Goal: Transaction & Acquisition: Book appointment/travel/reservation

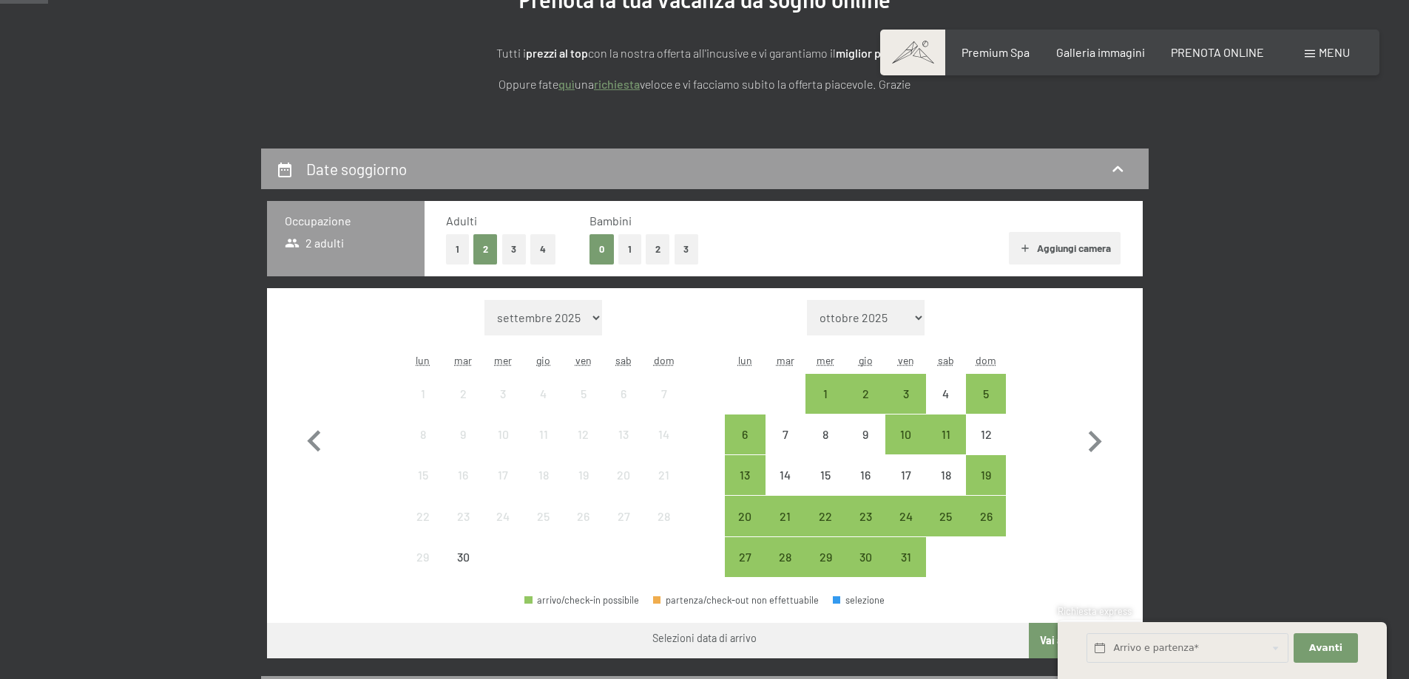
scroll to position [222, 0]
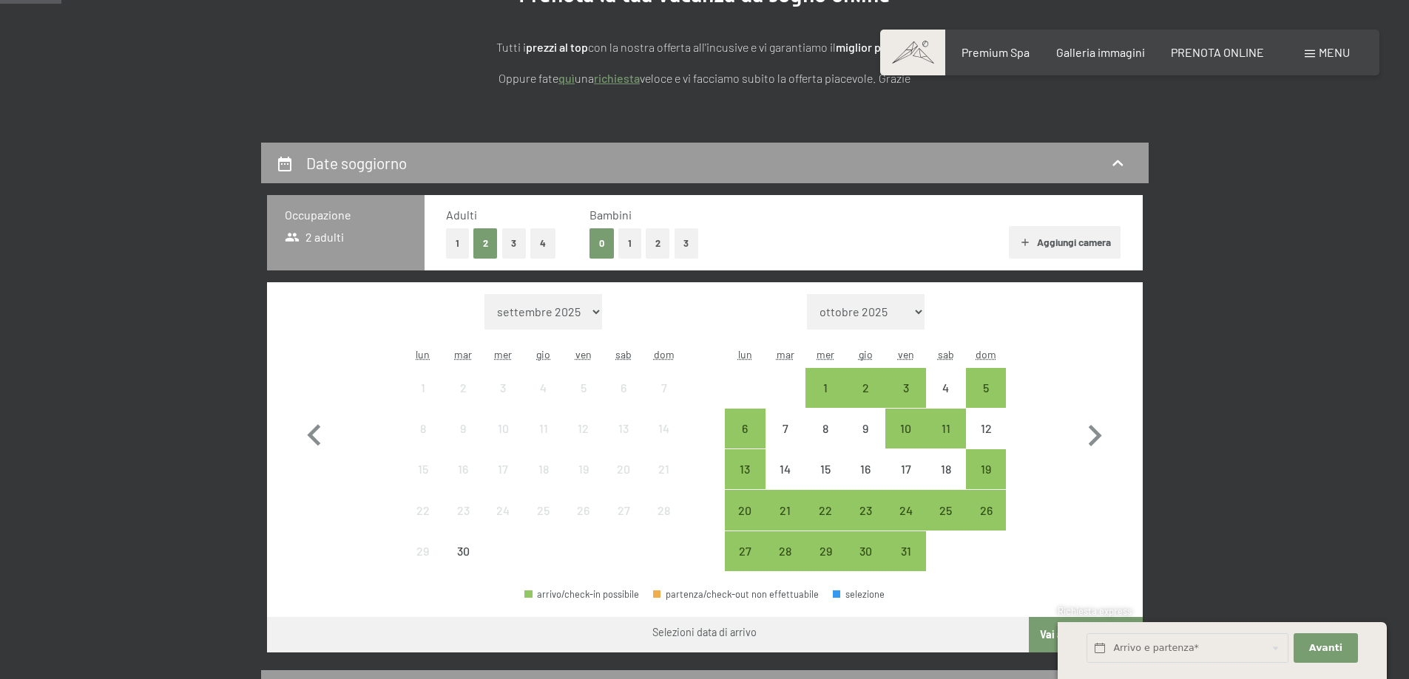
click at [628, 245] on button "1" at bounding box center [629, 243] width 23 height 30
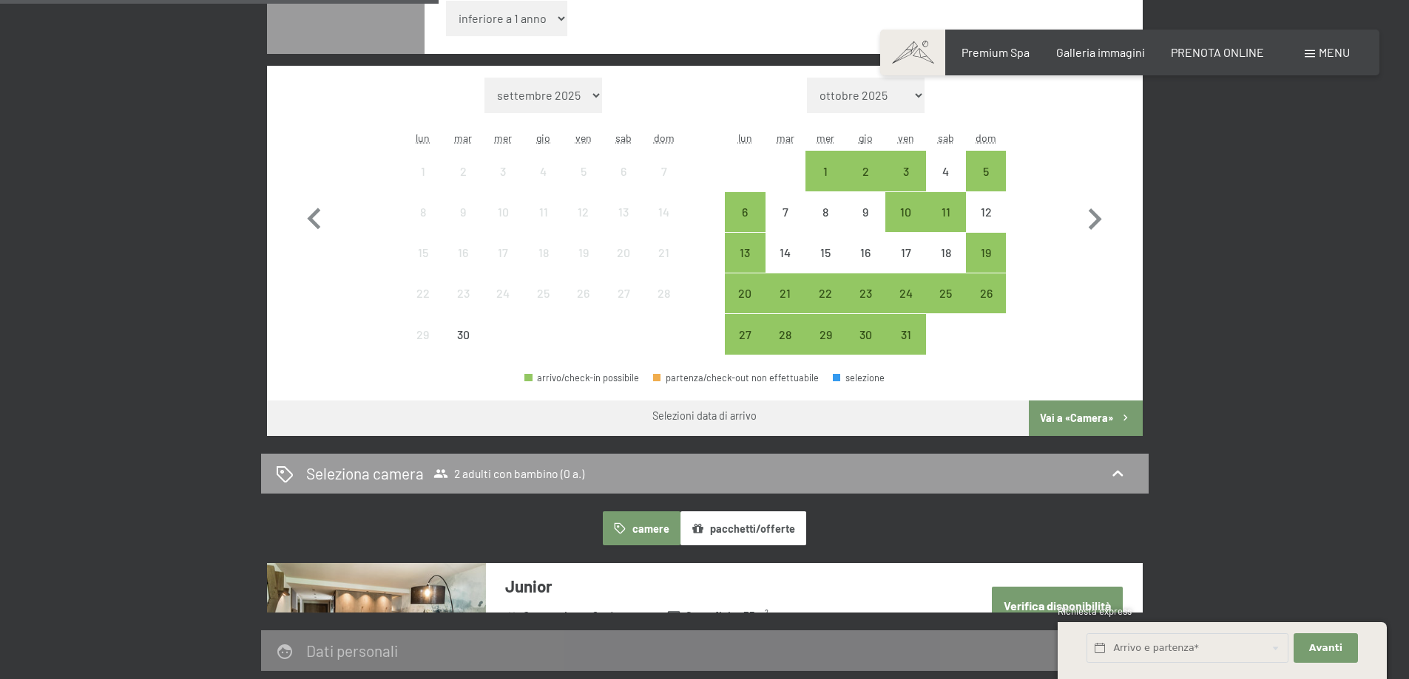
scroll to position [518, 0]
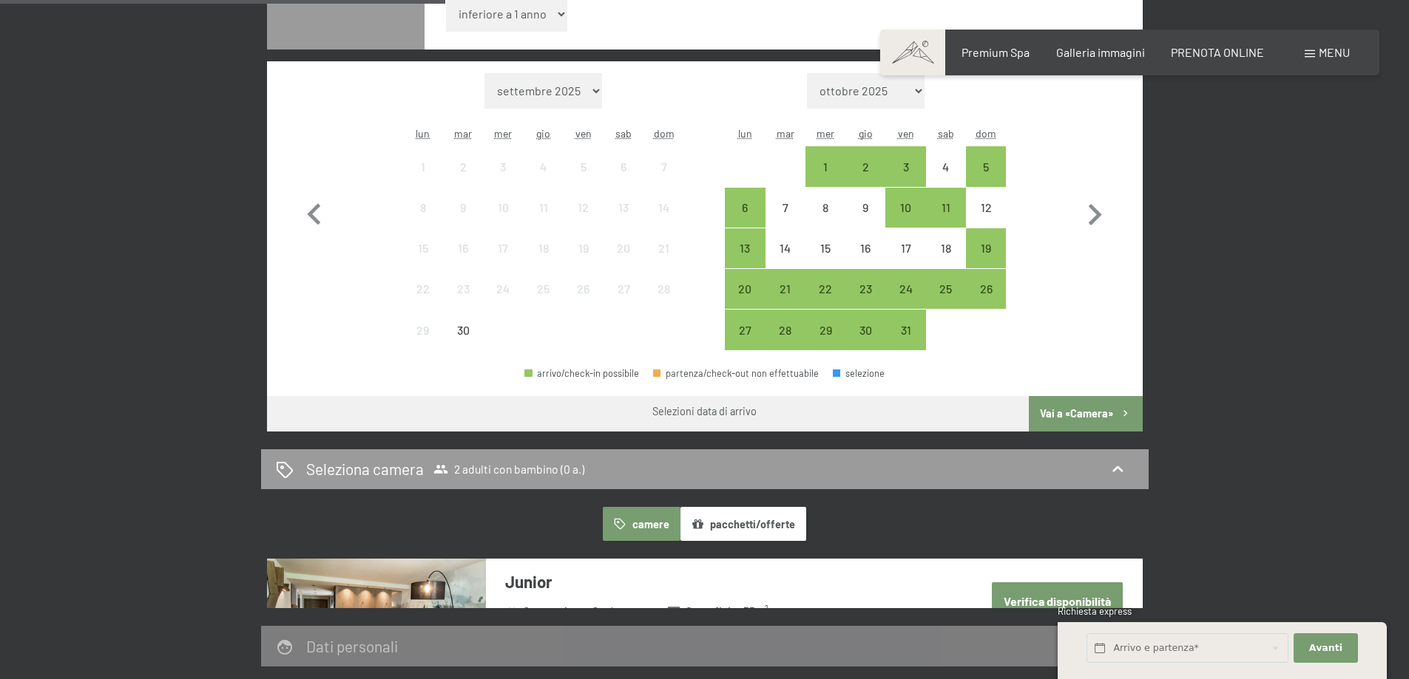
click at [912, 94] on select "[DATE] [DATE] [DATE] [DATE] [DATE] [DATE] [DATE] [DATE] [DATE] [DATE] [DATE] [D…" at bounding box center [866, 90] width 118 height 35
select select "[DATE]"
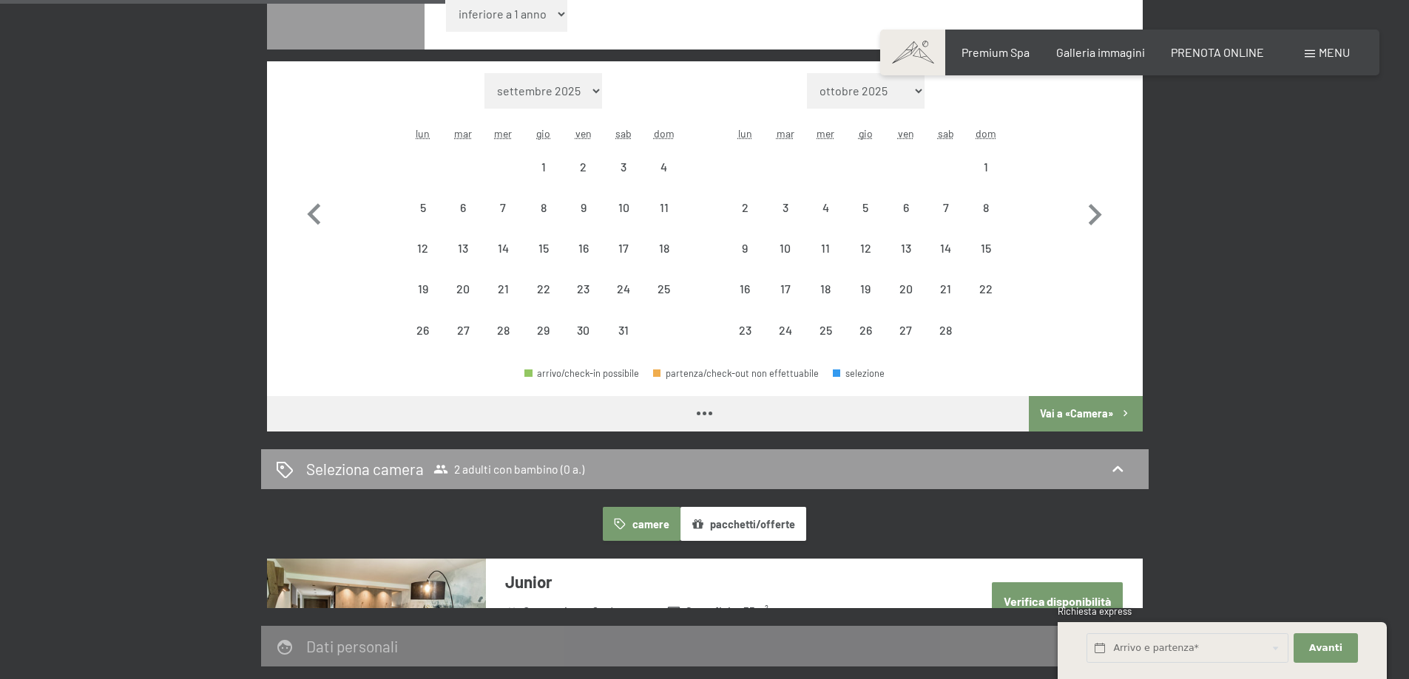
select select "[DATE]"
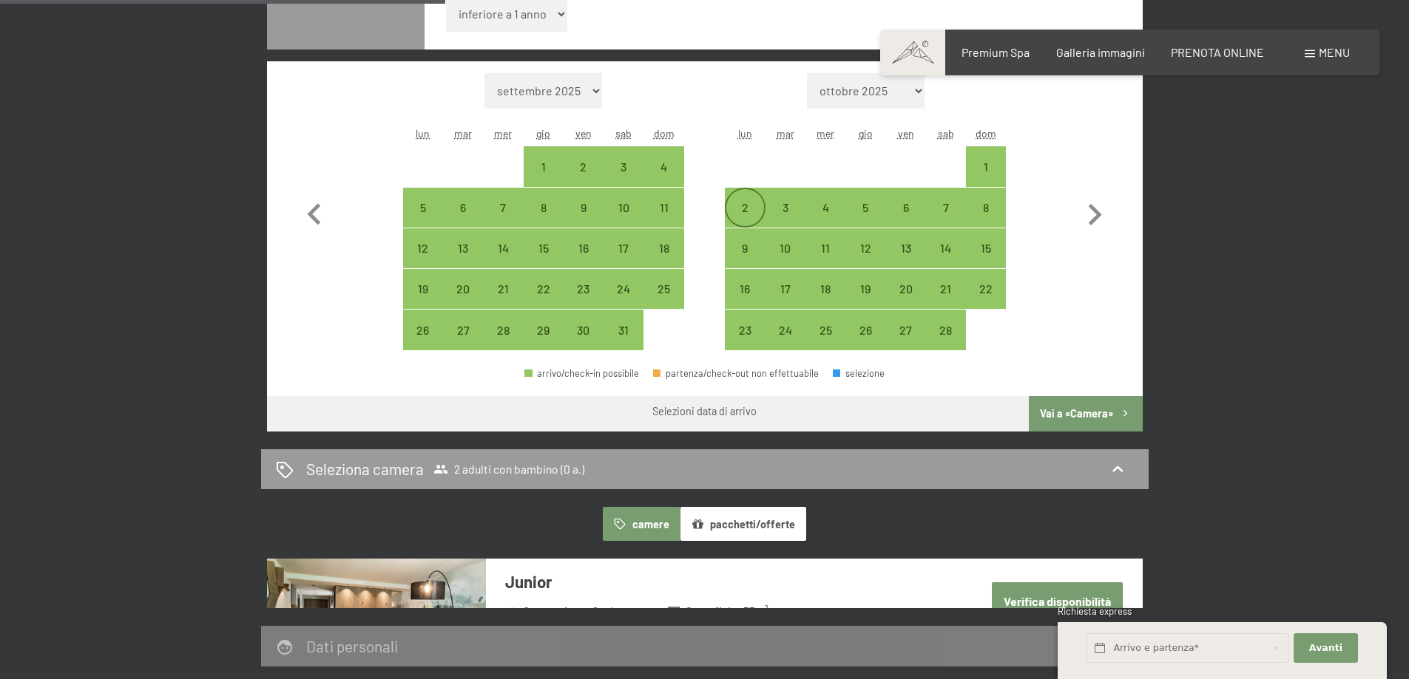
click at [750, 208] on div "2" at bounding box center [744, 220] width 37 height 37
select select "[DATE]"
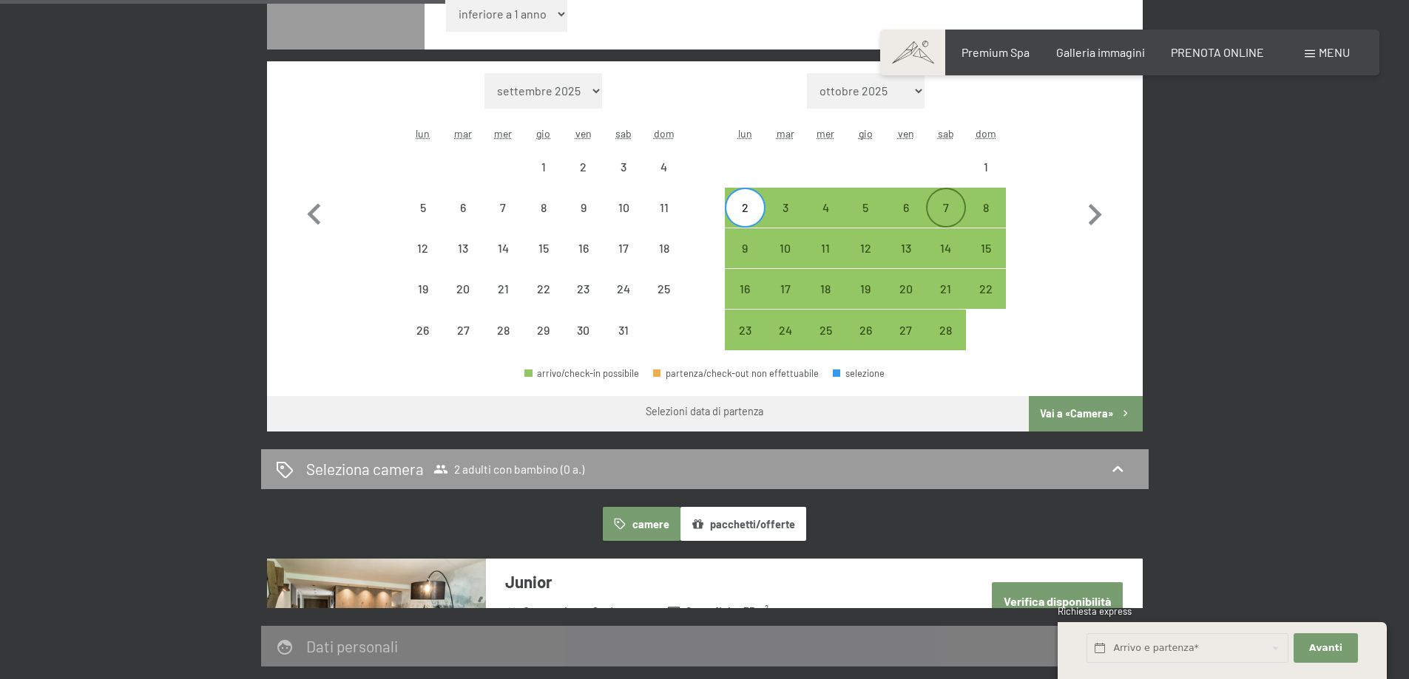
click at [935, 206] on div "7" at bounding box center [945, 220] width 37 height 37
select select "[DATE]"
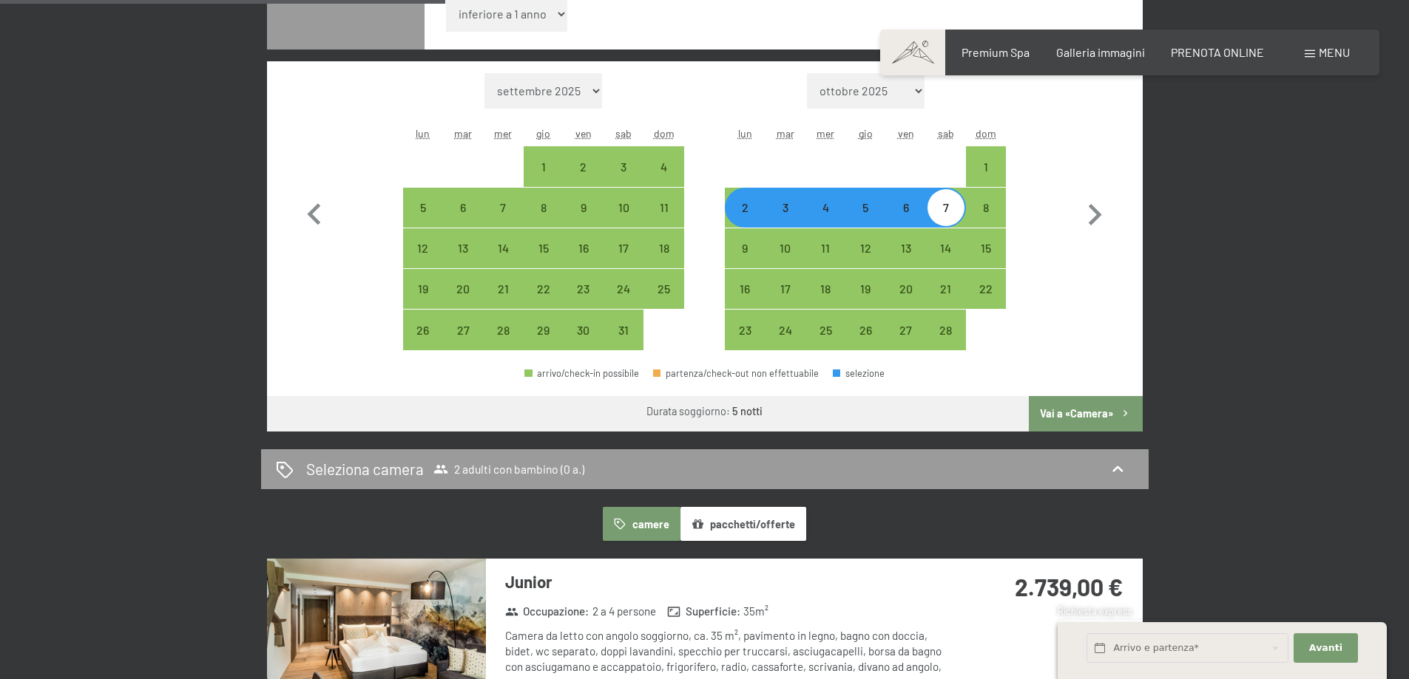
click at [1067, 413] on button "Vai a «Camera»" at bounding box center [1084, 413] width 113 height 35
select select "[DATE]"
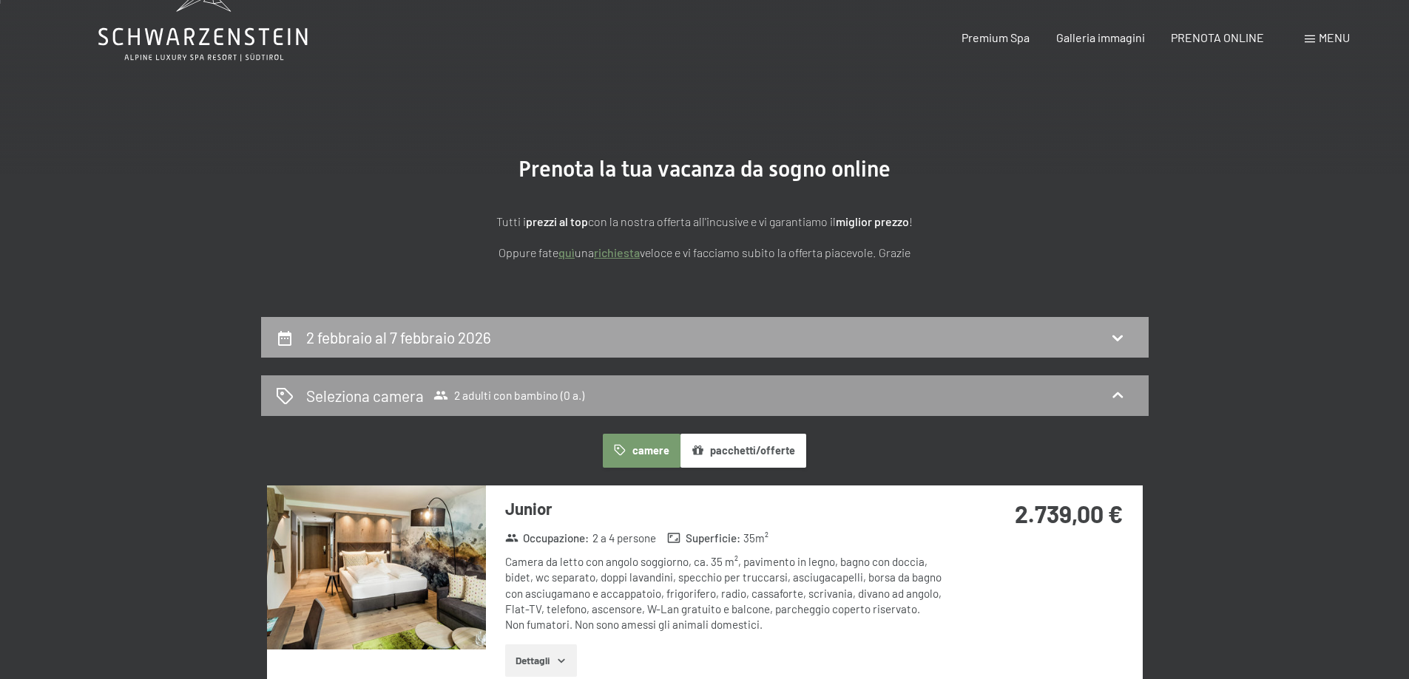
scroll to position [74, 0]
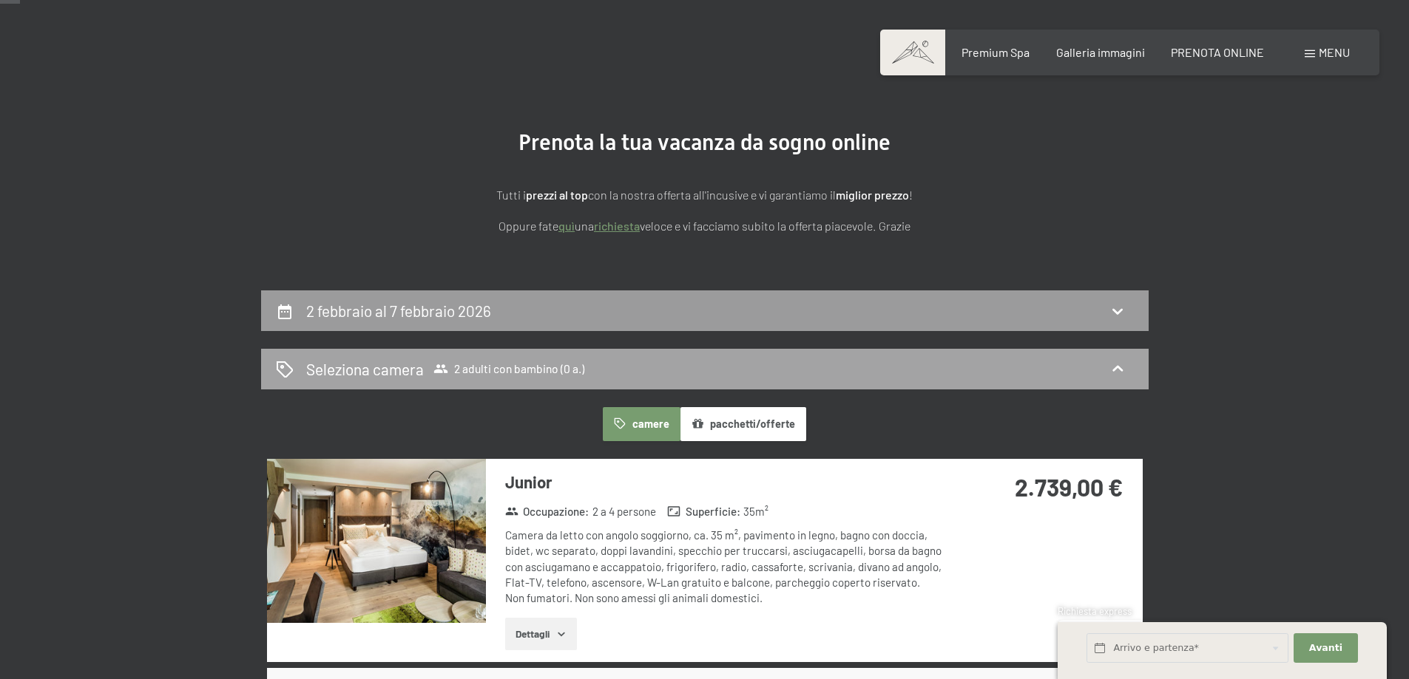
click at [994, 359] on div "Seleziona camera 2 adulti con bambino (0 a.)" at bounding box center [705, 369] width 858 height 21
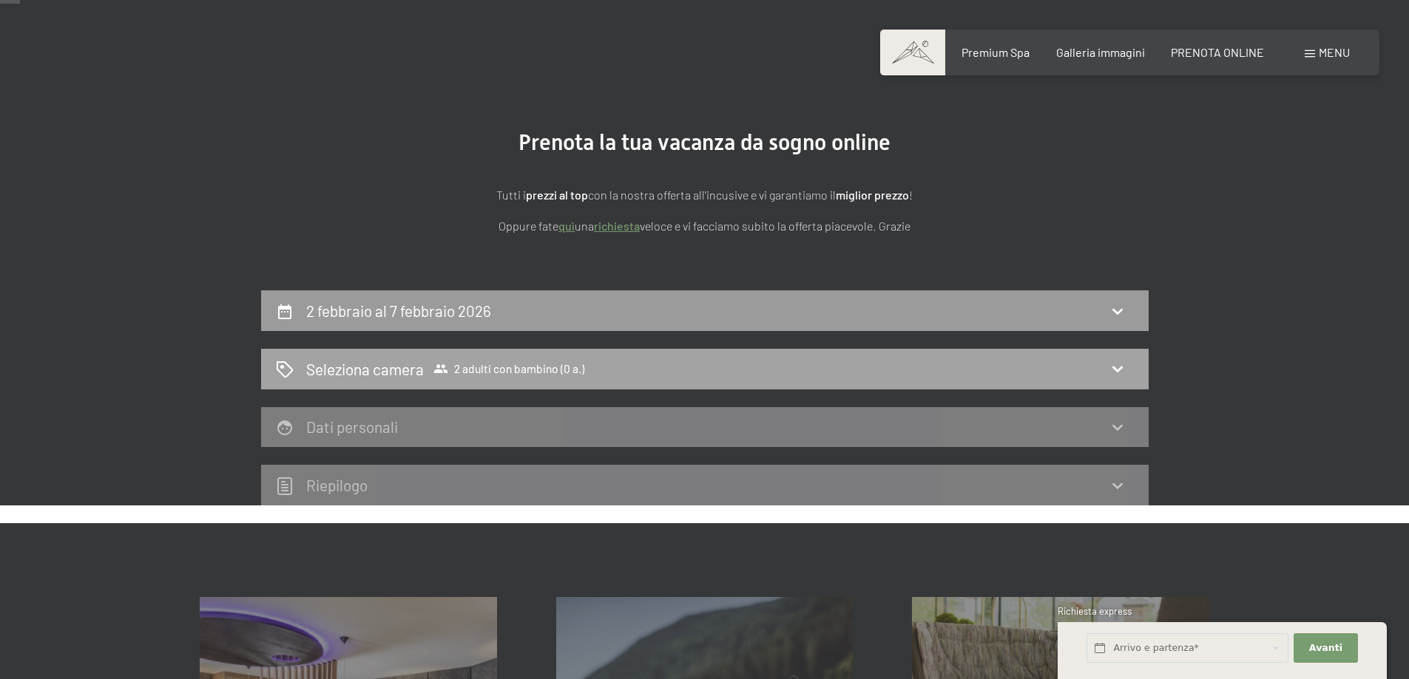
click at [1057, 374] on div "Seleziona camera 2 adulti con bambino (0 a.)" at bounding box center [705, 369] width 858 height 21
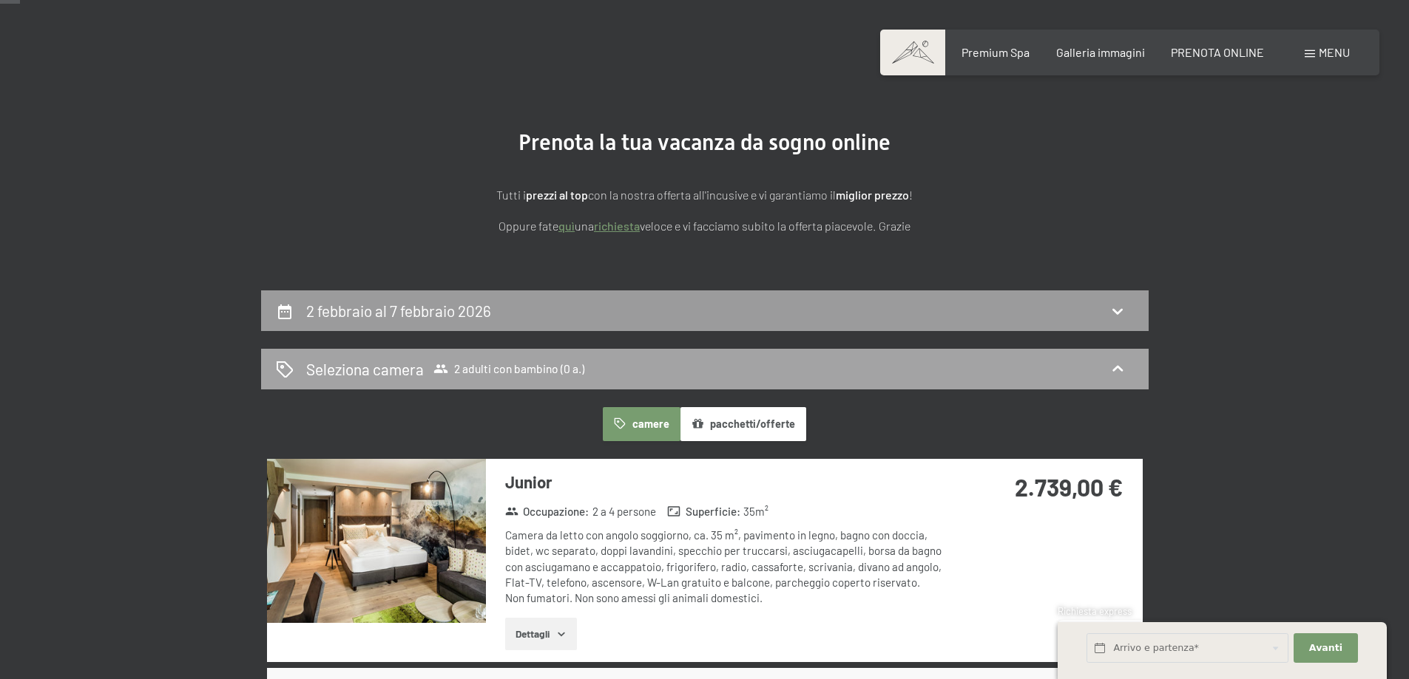
click at [464, 357] on div "Seleziona camera 2 adulti con bambino (0 a.)" at bounding box center [704, 369] width 887 height 41
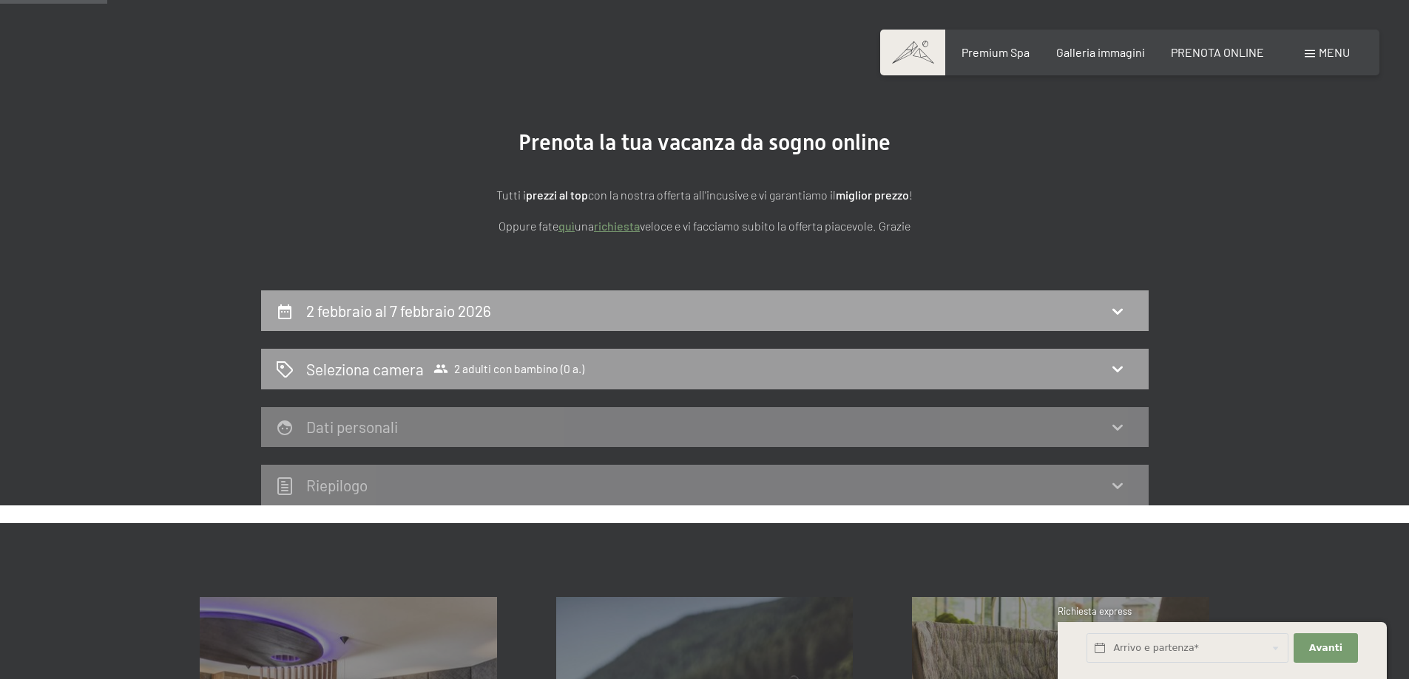
click at [537, 314] on div "2 febbraio al 7 febbraio 2026" at bounding box center [705, 310] width 858 height 21
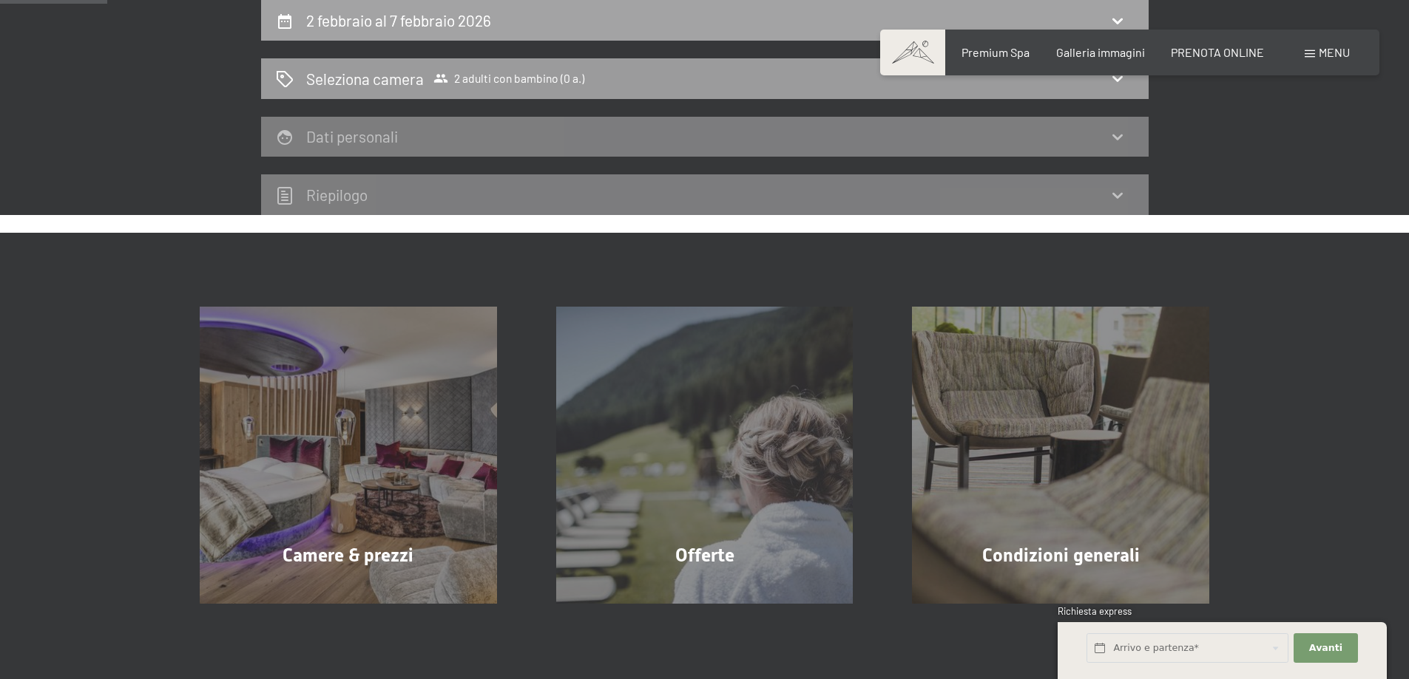
select select "[DATE]"
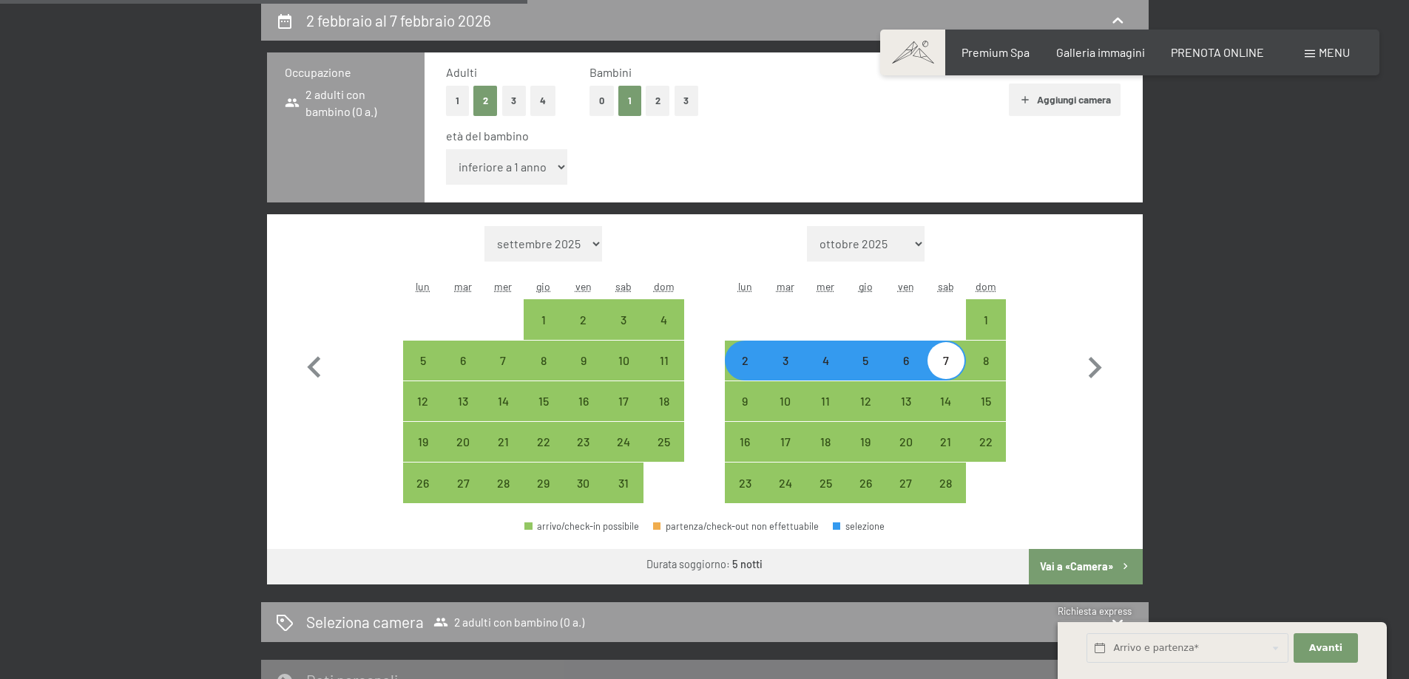
click at [535, 165] on select "inferiore a 1 anno 1 anno 2 anni 3 anni 4 anni 5 anni 6 anni 7 anni 8 anni 9 an…" at bounding box center [507, 166] width 122 height 35
select select "4"
click at [446, 149] on select "inferiore a 1 anno 1 anno 2 anni 3 anni 4 anni 5 anni 6 anni 7 anni 8 anni 9 an…" at bounding box center [507, 166] width 122 height 35
select select "[DATE]"
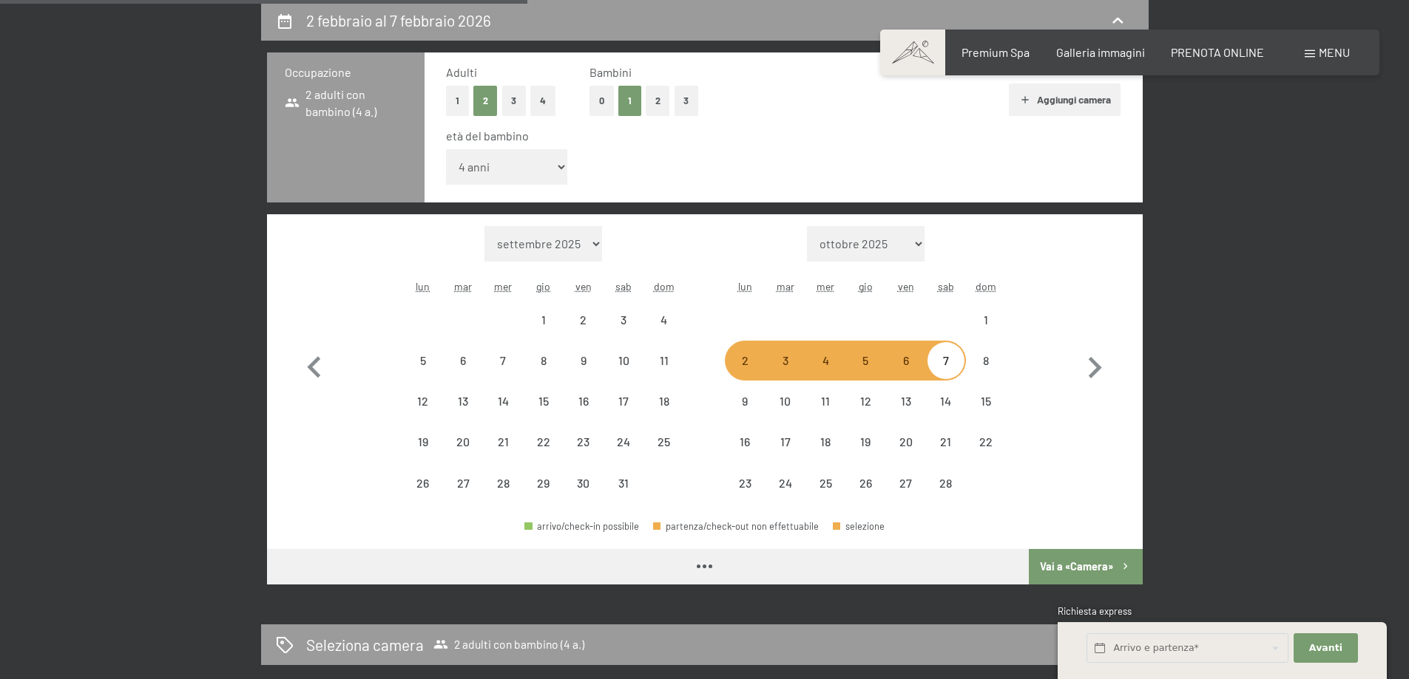
select select "[DATE]"
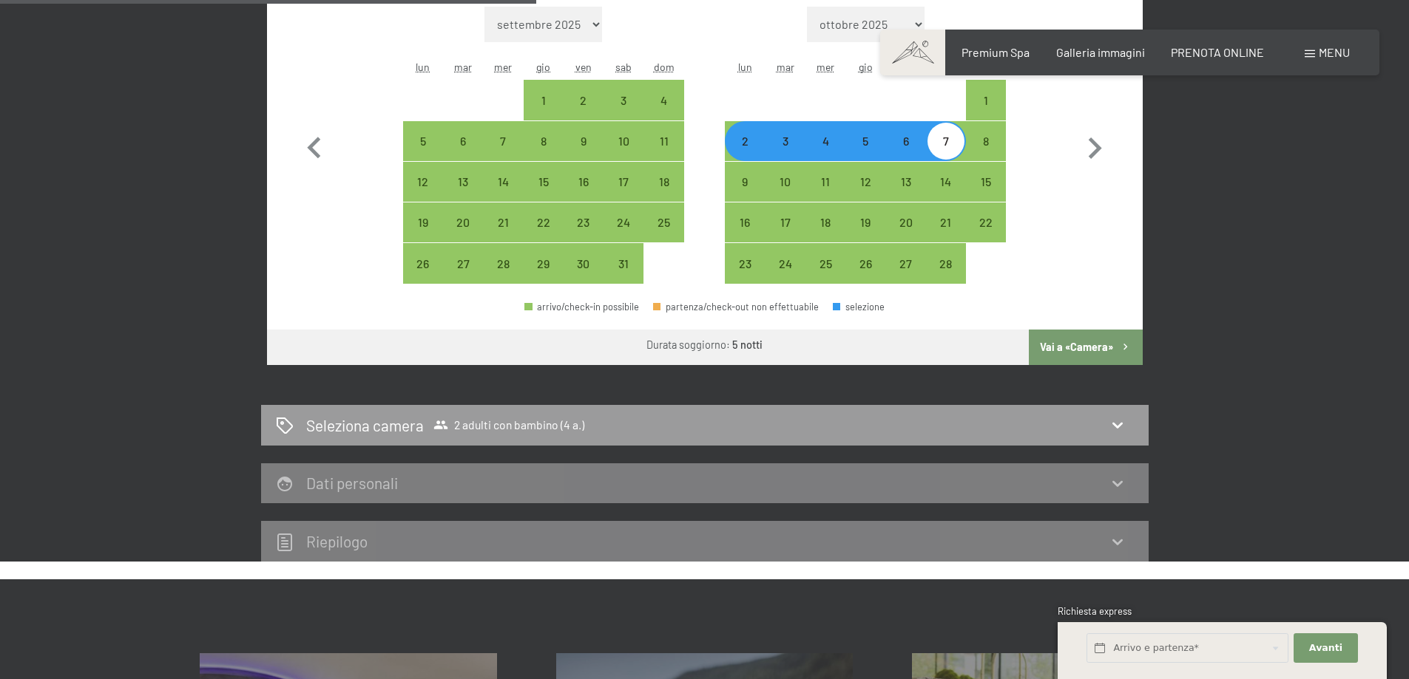
scroll to position [586, 0]
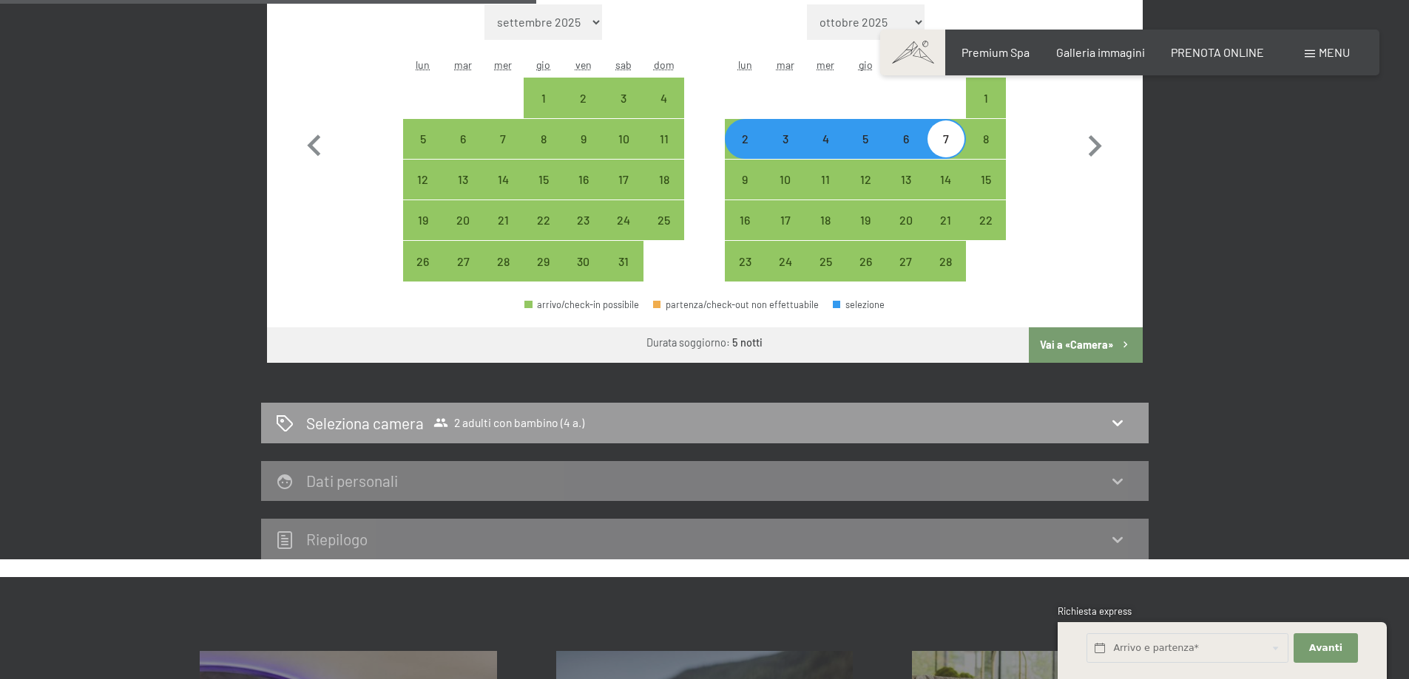
click at [1114, 349] on button "Vai a «Camera»" at bounding box center [1084, 345] width 113 height 35
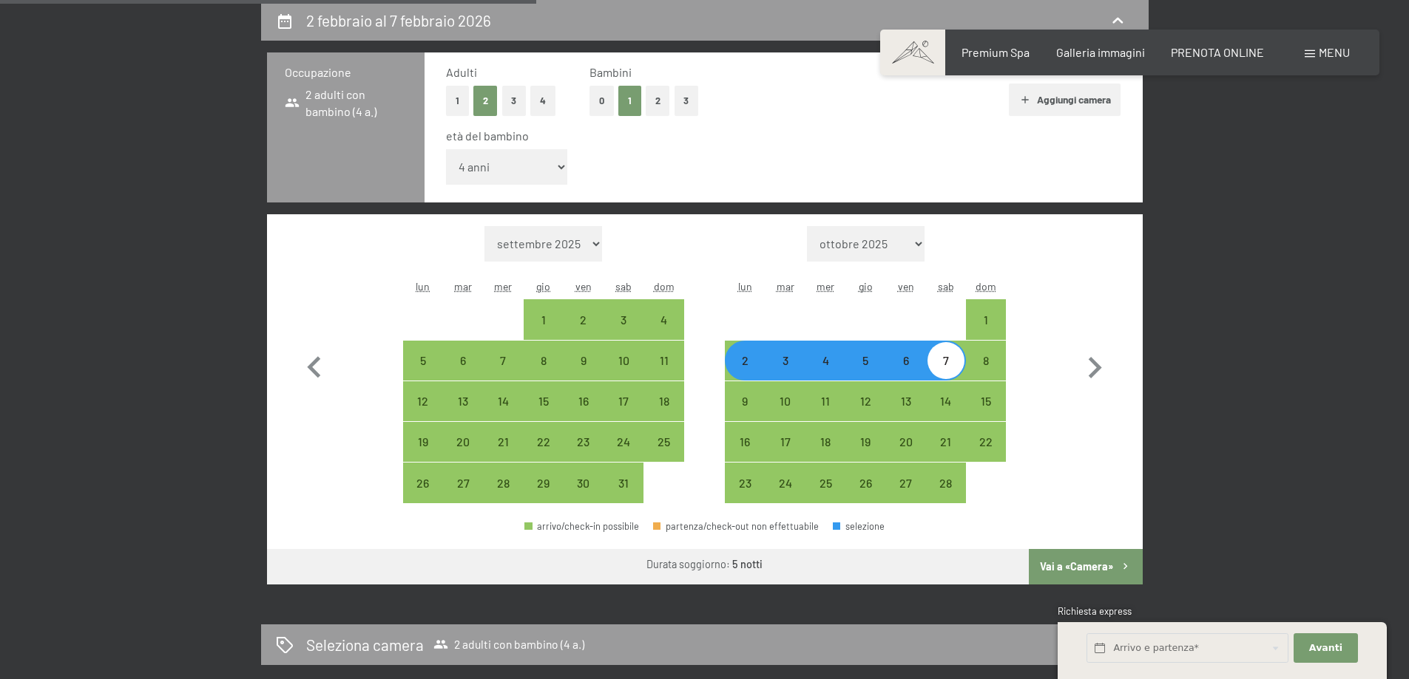
select select "[DATE]"
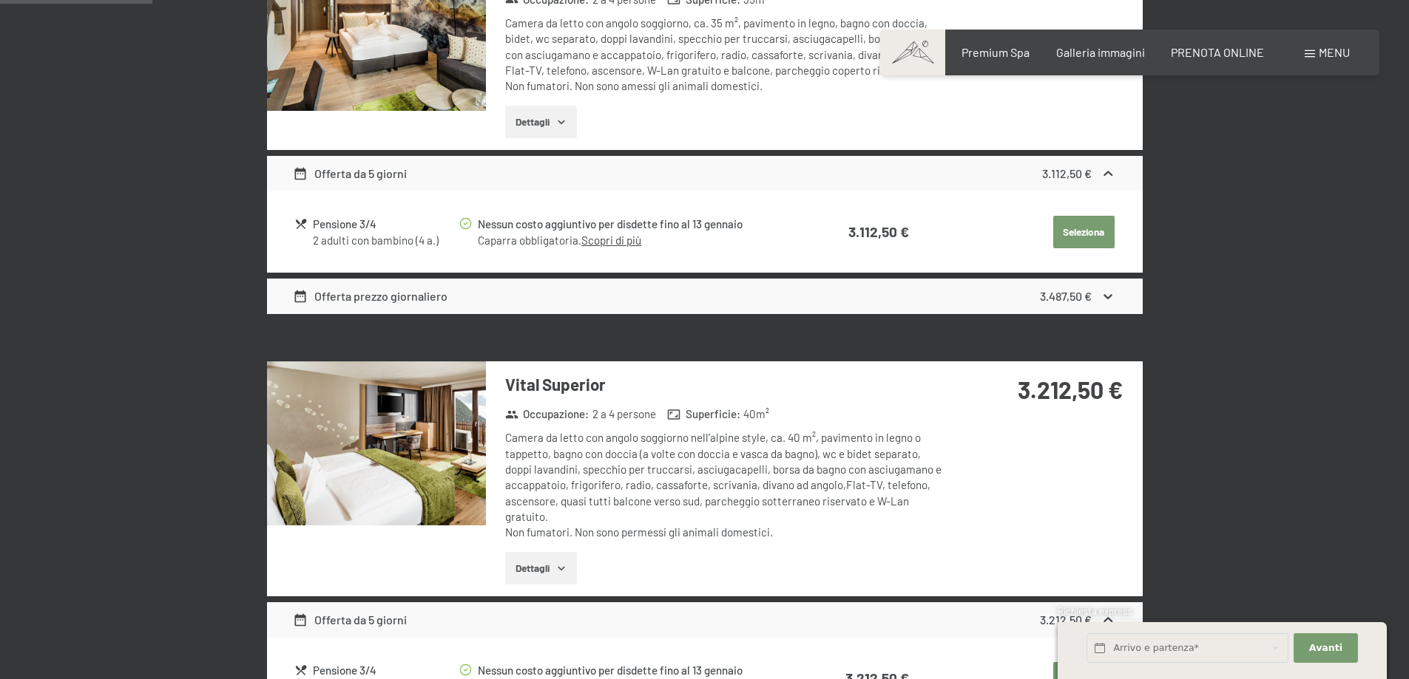
scroll to position [143, 0]
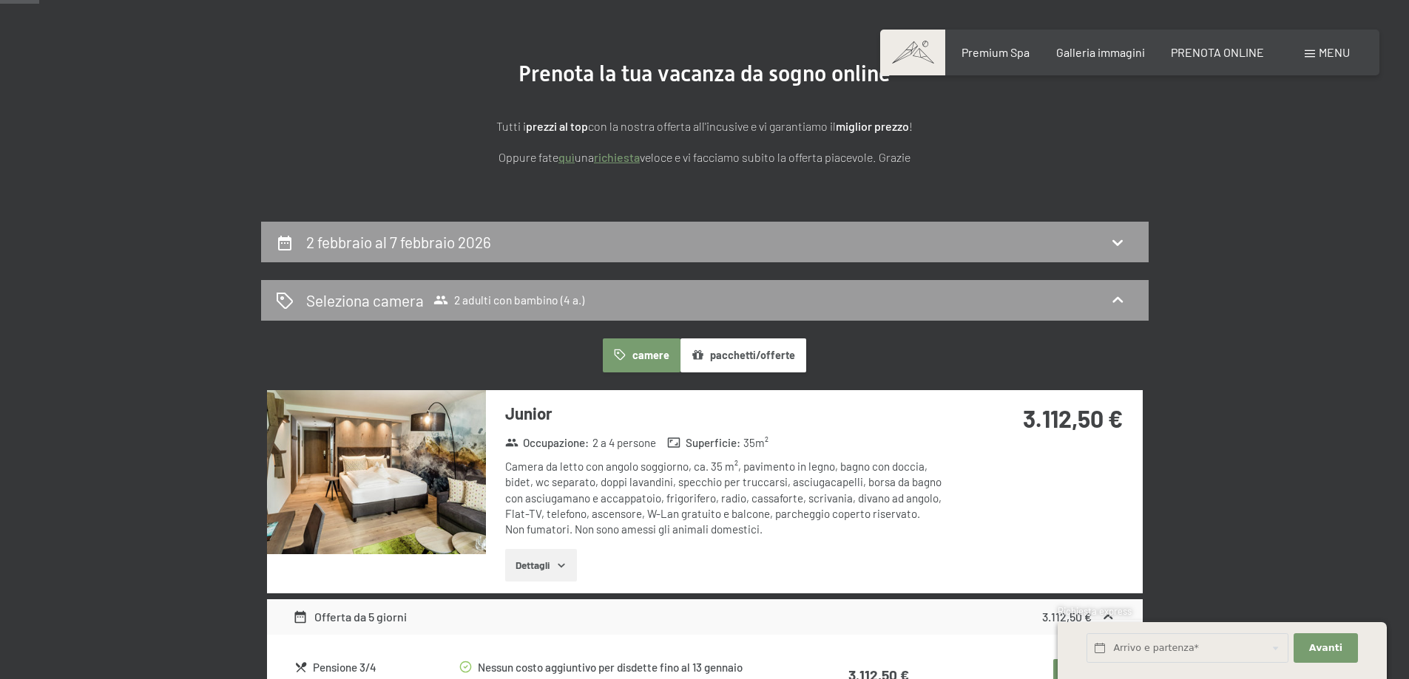
click at [801, 345] on button "pacchetti/offerte" at bounding box center [743, 356] width 126 height 34
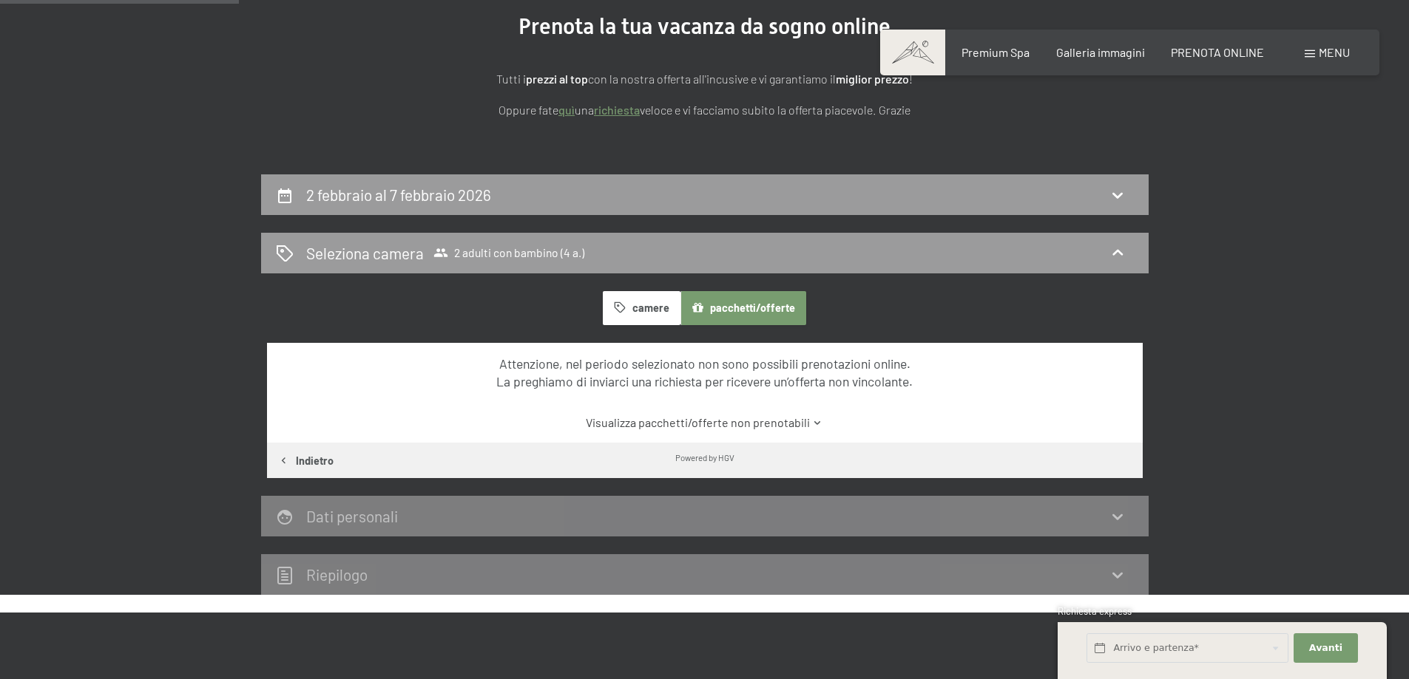
scroll to position [217, 0]
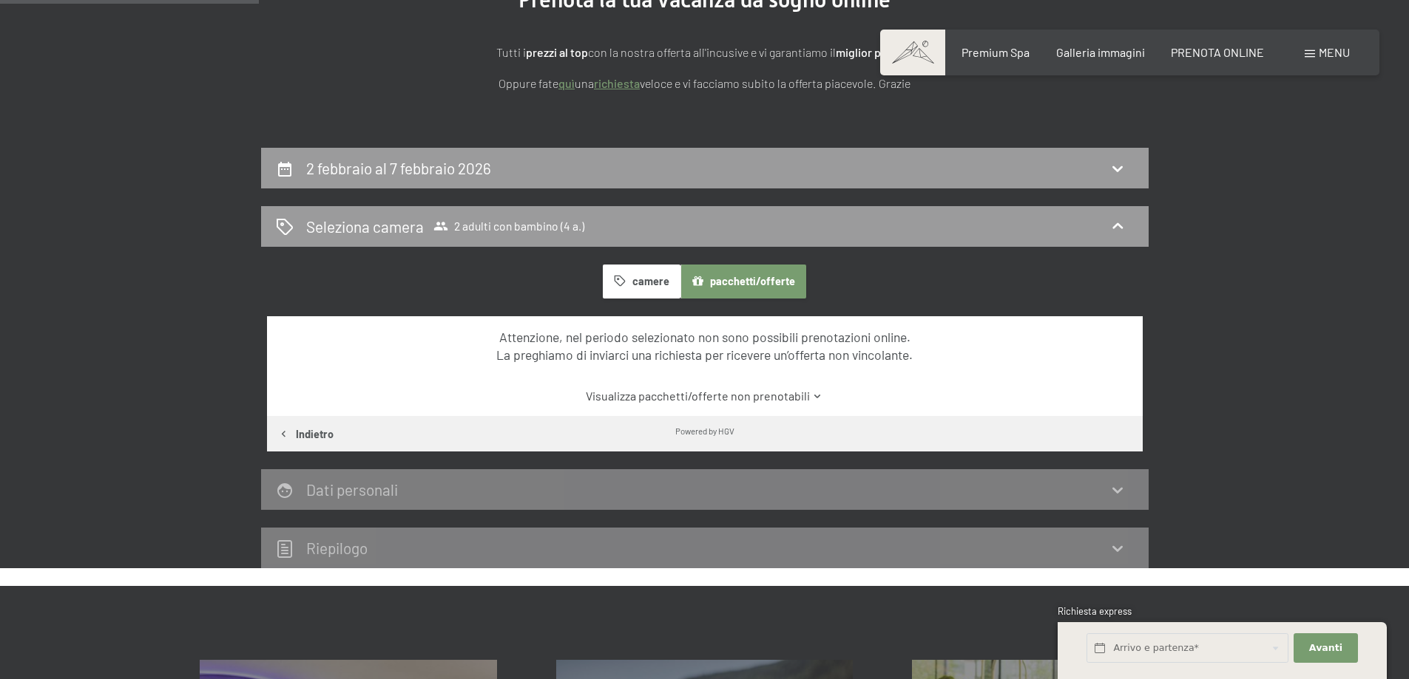
click at [774, 396] on link "Visualizza pacchetti/offerte non prenotabili" at bounding box center [704, 396] width 823 height 16
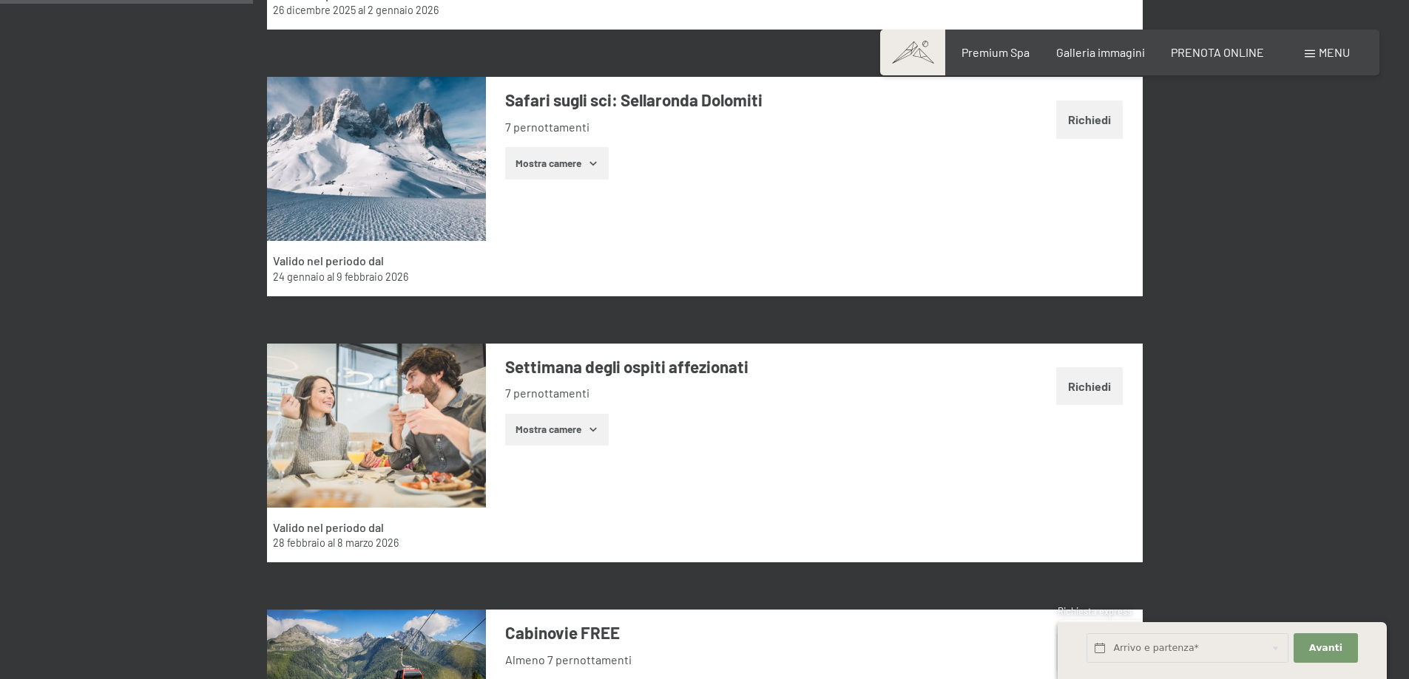
scroll to position [1178, 0]
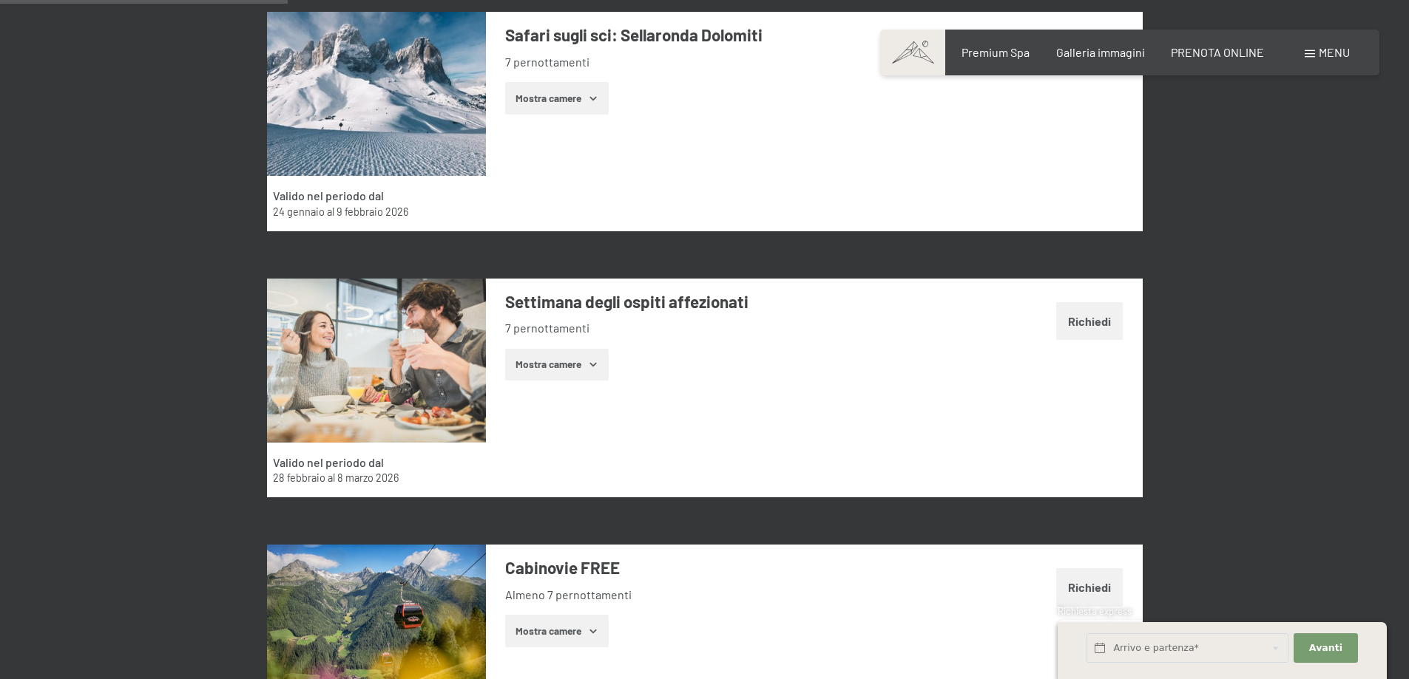
click at [555, 304] on h3 "Settimana degli ospiti affezionati" at bounding box center [725, 302] width 440 height 23
click at [532, 357] on button "Mostra camere" at bounding box center [557, 365] width 104 height 33
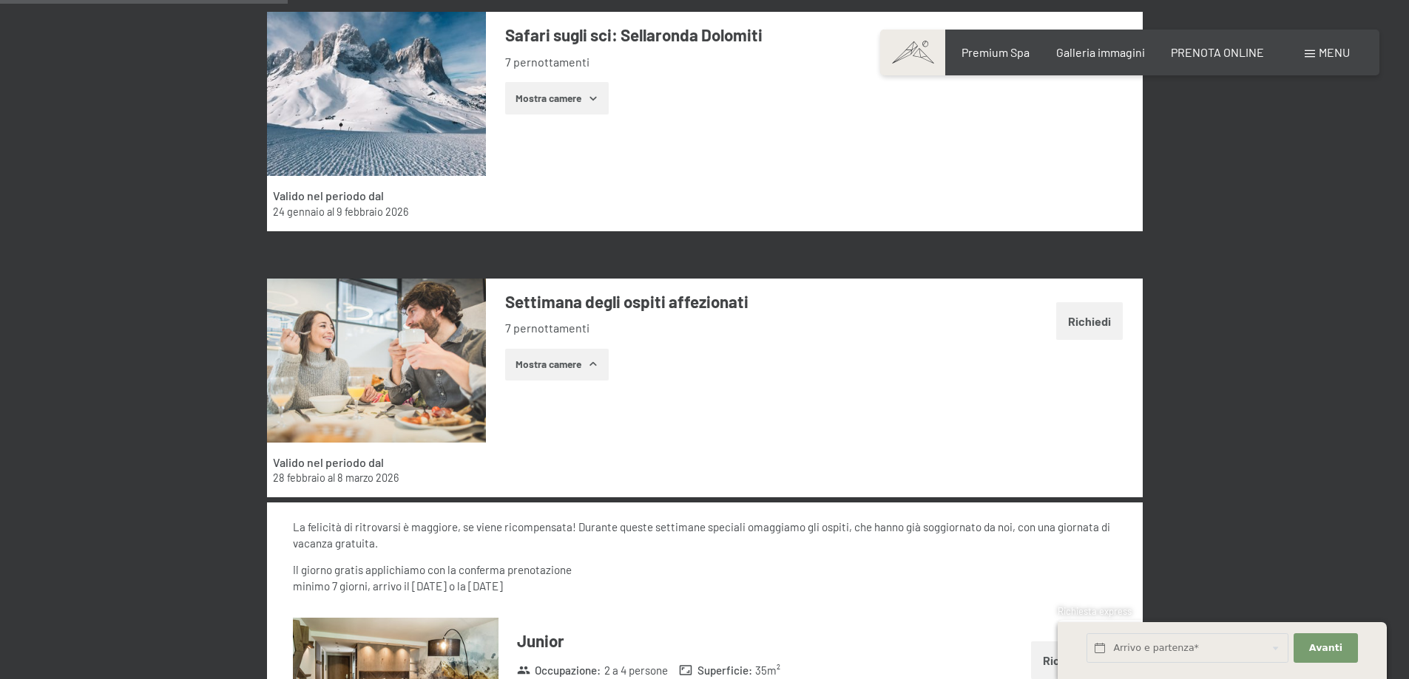
click at [1097, 319] on button "Richiedi" at bounding box center [1089, 321] width 67 height 38
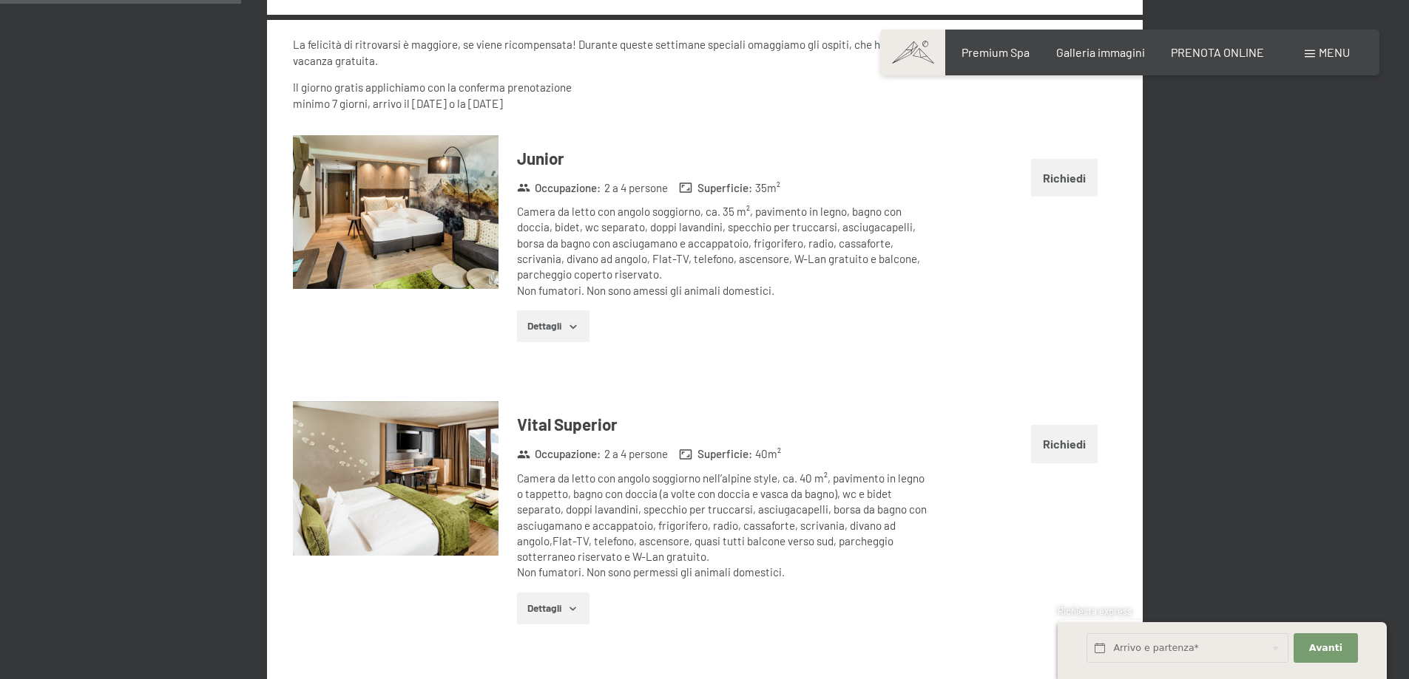
scroll to position [1675, 0]
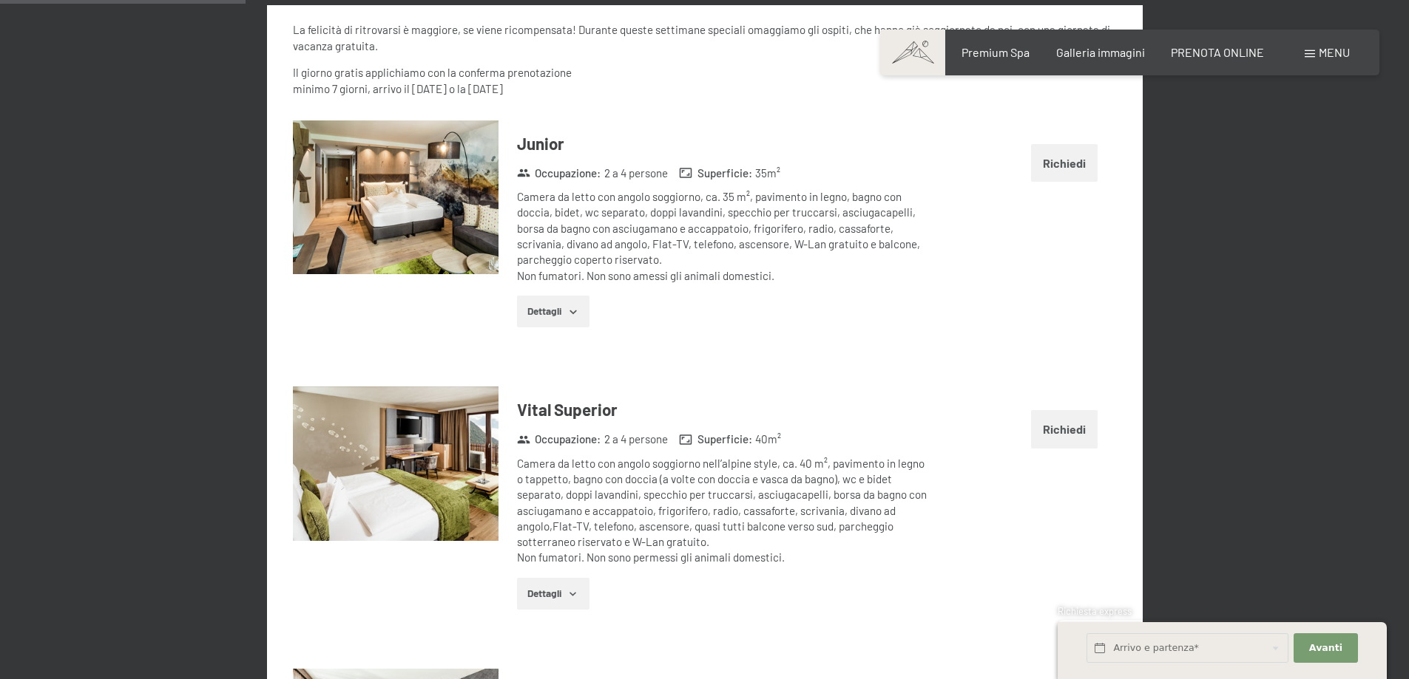
click at [540, 322] on button "Dettagli" at bounding box center [553, 312] width 72 height 33
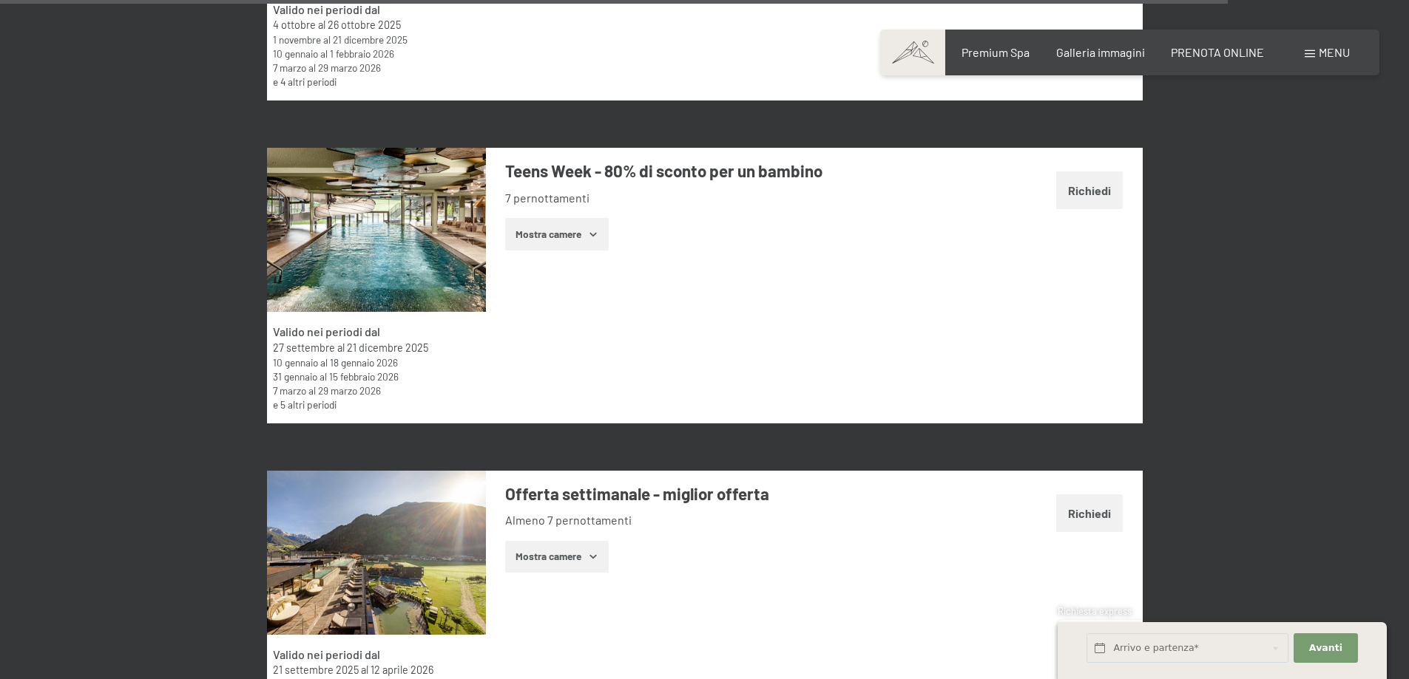
scroll to position [8478, 0]
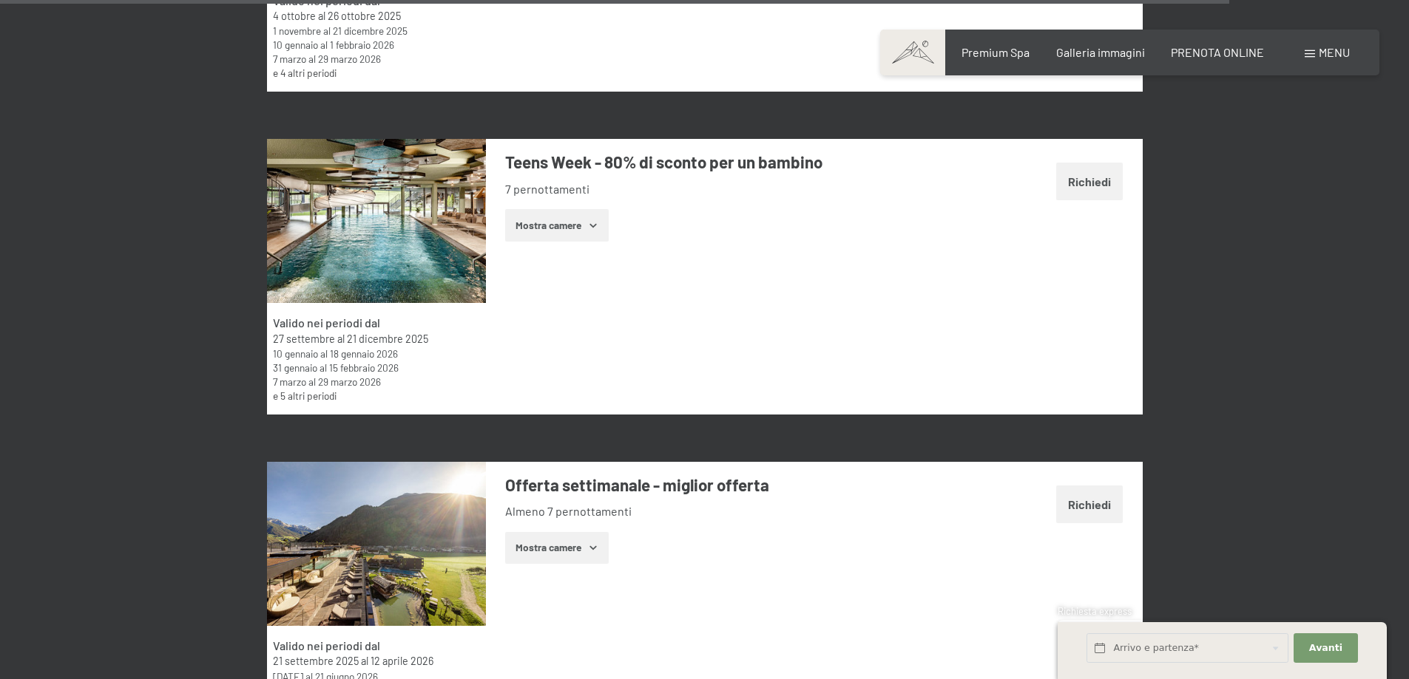
click at [1082, 163] on button "Richiedi" at bounding box center [1089, 182] width 67 height 38
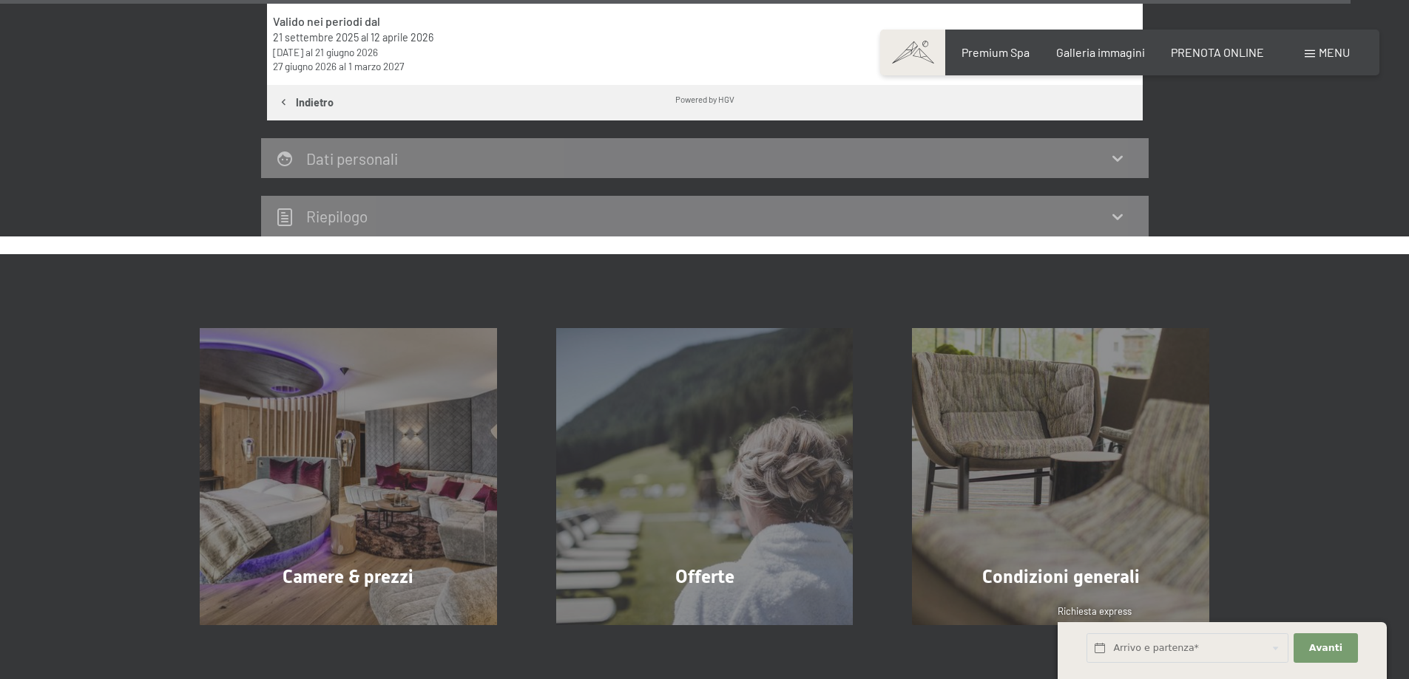
scroll to position [13535, 0]
